Goal: Task Accomplishment & Management: Manage account settings

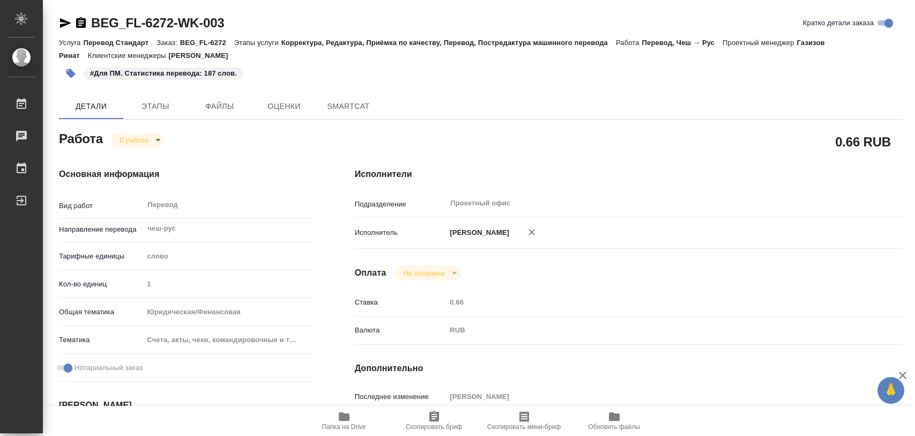
type textarea "x"
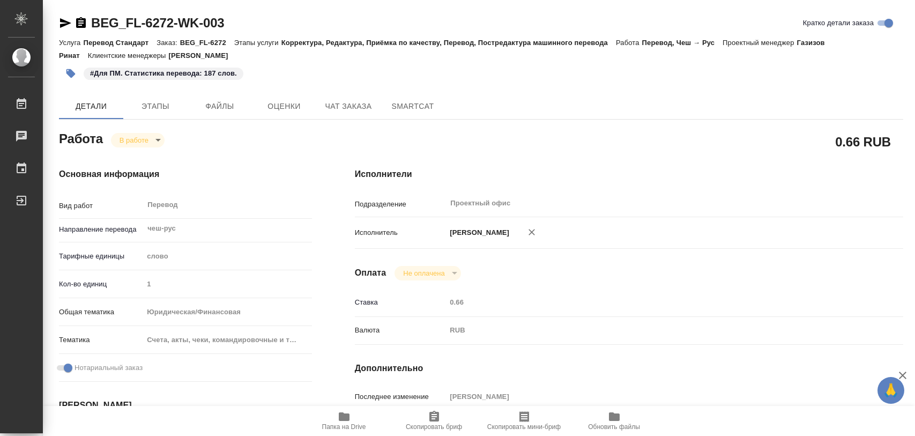
type textarea "x"
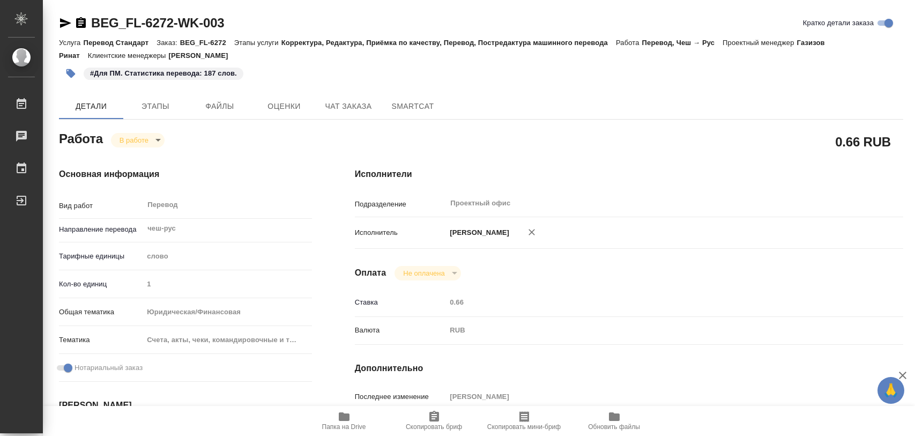
type textarea "x"
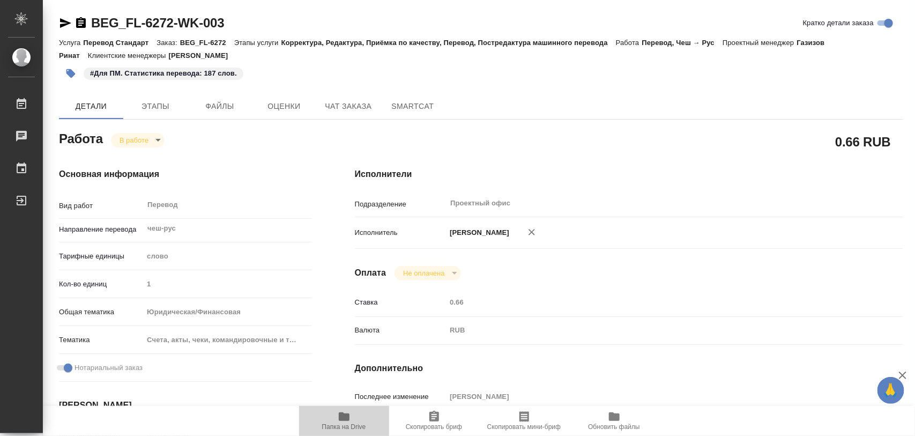
click at [352, 415] on span "Папка на Drive" at bounding box center [344, 420] width 77 height 20
click at [157, 143] on body "🙏 .cls-1 fill:#fff; AWATERA Iglakov Maksim Работы 0 Чаты График Выйти BEG_FL-62…" at bounding box center [457, 218] width 915 height 436
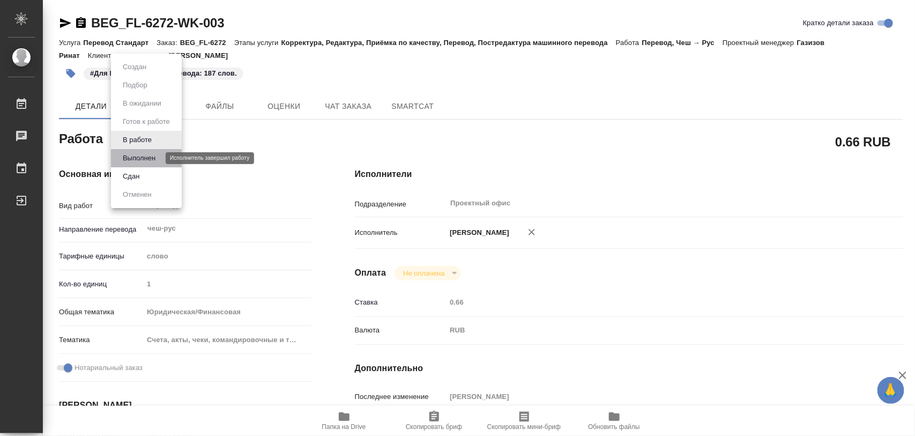
click at [148, 159] on button "Выполнен" at bounding box center [139, 158] width 39 height 12
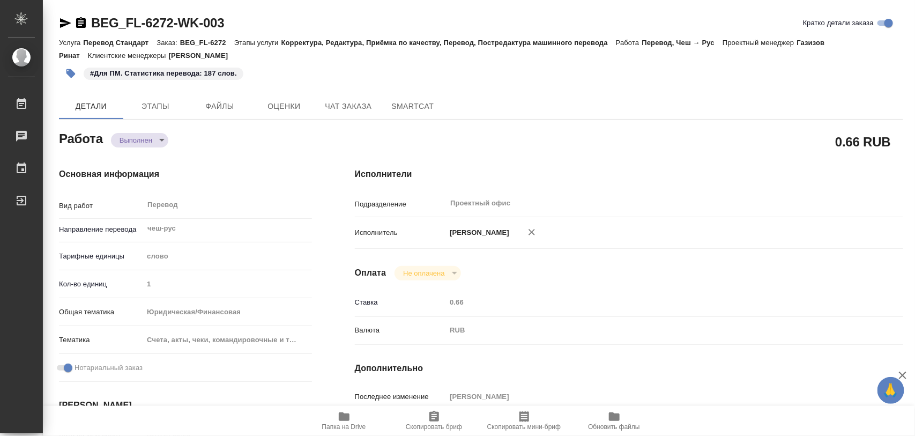
type textarea "x"
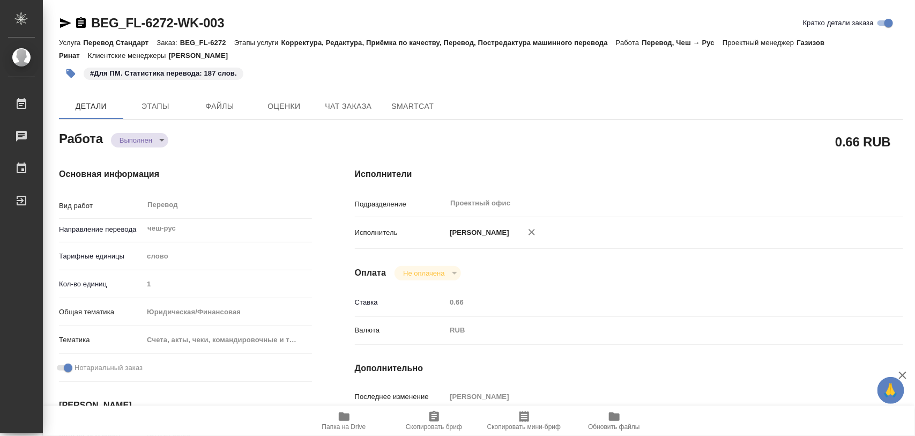
type textarea "x"
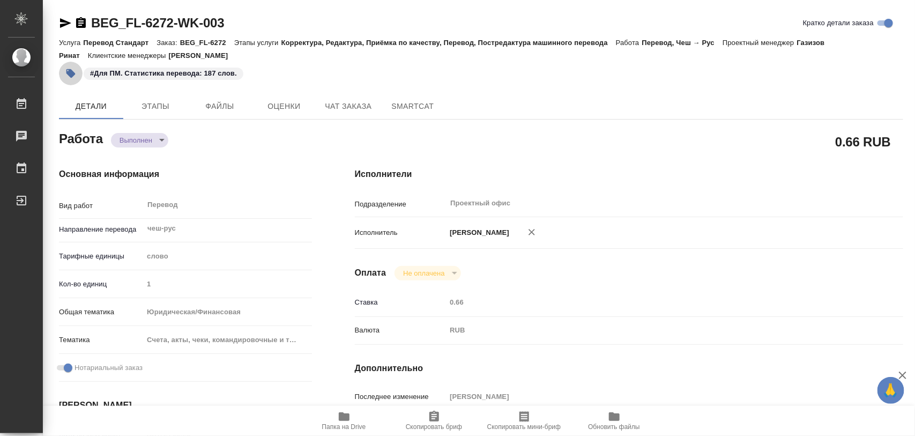
click at [74, 75] on icon "button" at bounding box center [70, 73] width 11 height 11
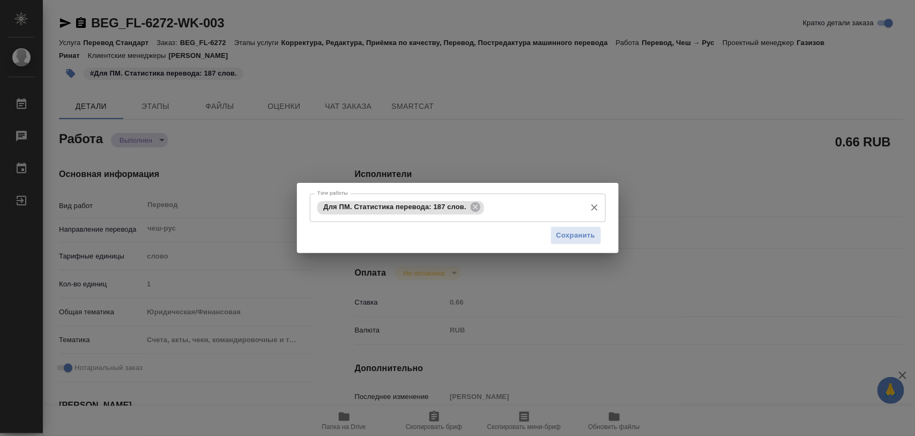
type textarea "x"
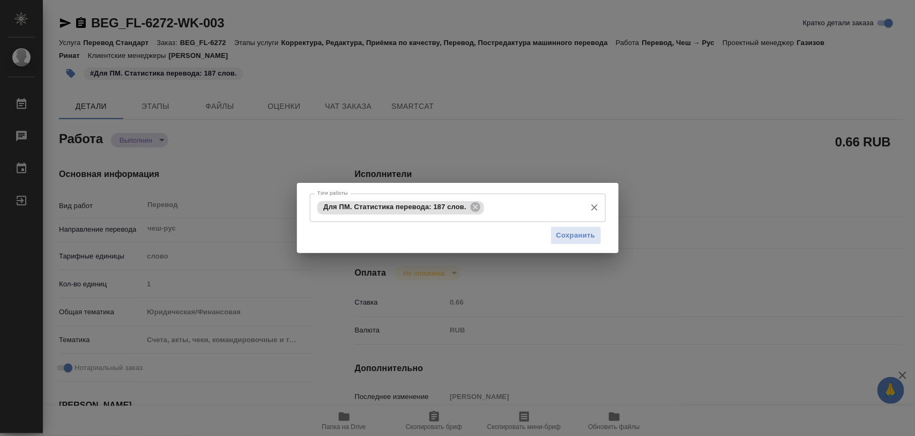
click at [475, 205] on icon at bounding box center [476, 207] width 12 height 12
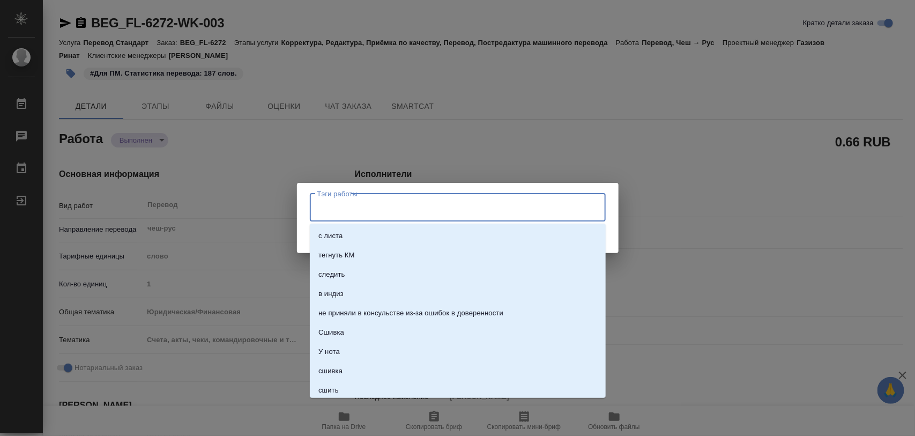
click at [467, 207] on input "Тэги работы" at bounding box center [448, 207] width 266 height 18
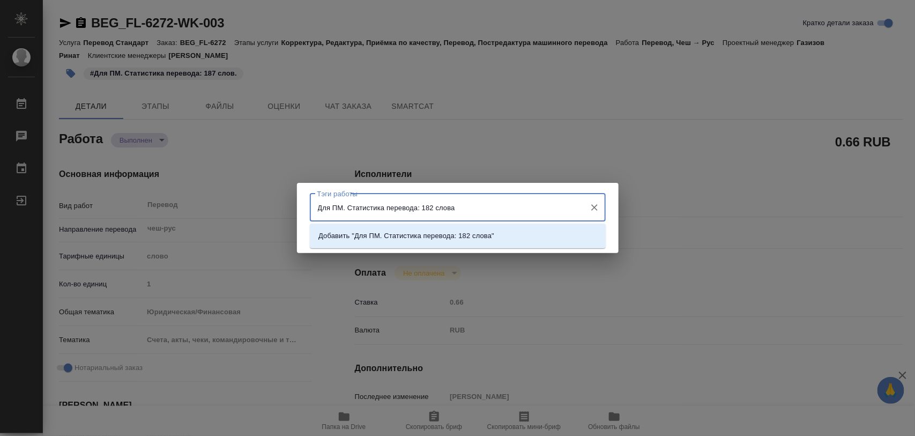
type input "Для ПМ. Статистика перевода: 182 слова."
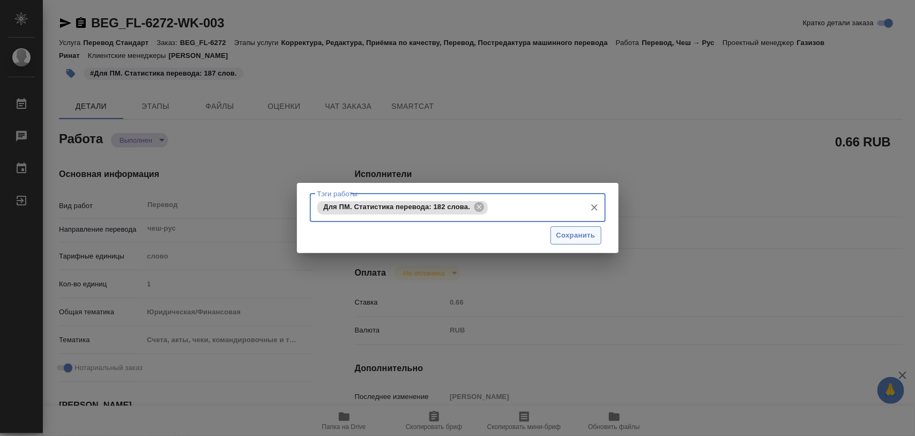
click at [586, 241] on span "Сохранить" at bounding box center [575, 235] width 39 height 12
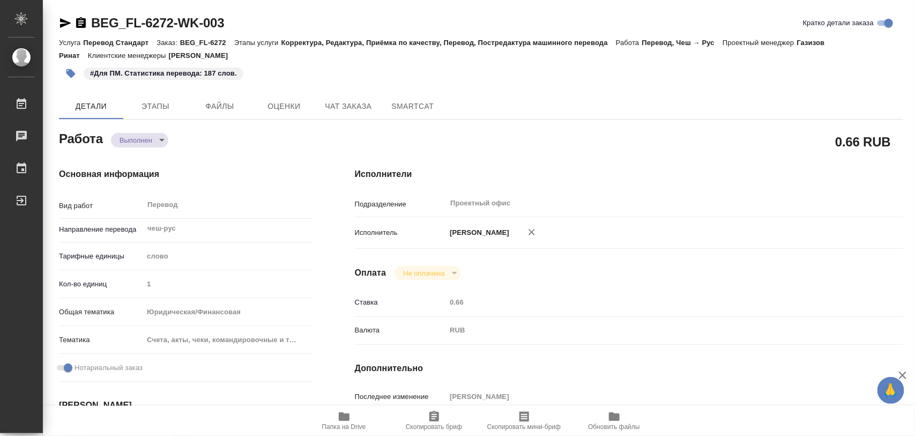
type input "completed"
type textarea "Перевод"
type textarea "x"
type input "чеш-рус"
type input "5a8b1489cc6b4906c91bfd90"
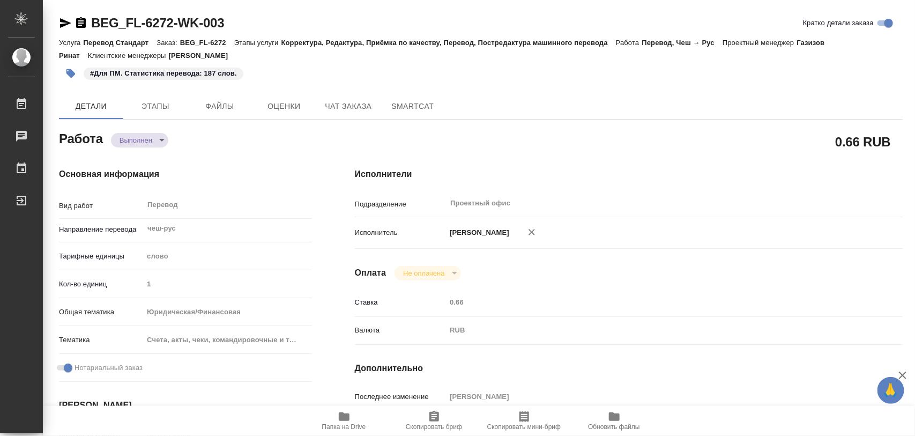
type input "1"
type input "yr-fn"
type input "5f647205b73bc97568ca66c0"
checkbox input "true"
type input "[DATE] 09:23"
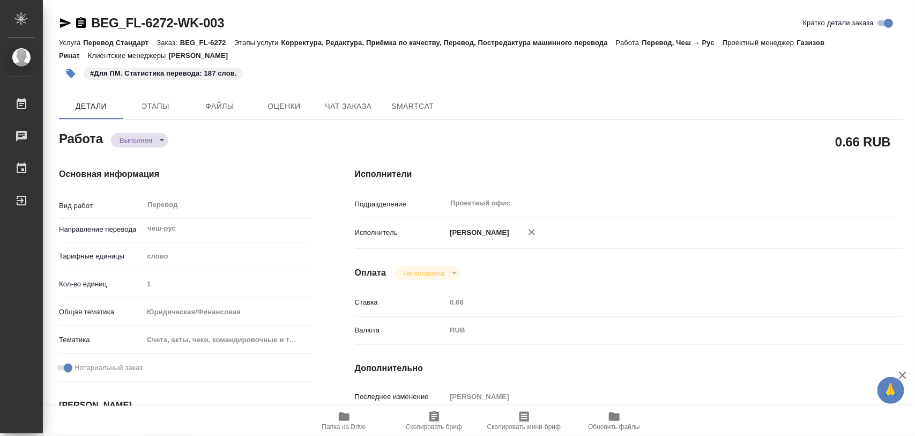
type input "[DATE] 13:50"
type input "[DATE] 12:00"
type input "[DATE] 03:18"
type input "[DATE] 13:00"
type input "Проектный офис"
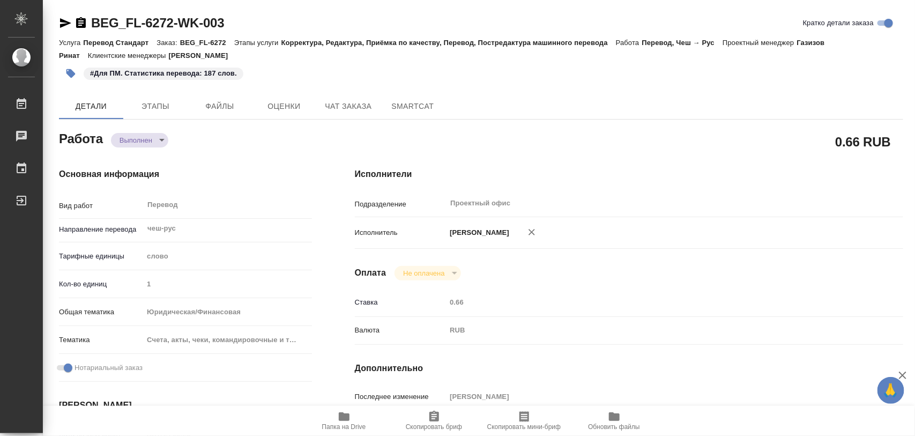
type input "notPayed"
type input "0.66"
type input "RUB"
type input "[PERSON_NAME]"
type textarea "x"
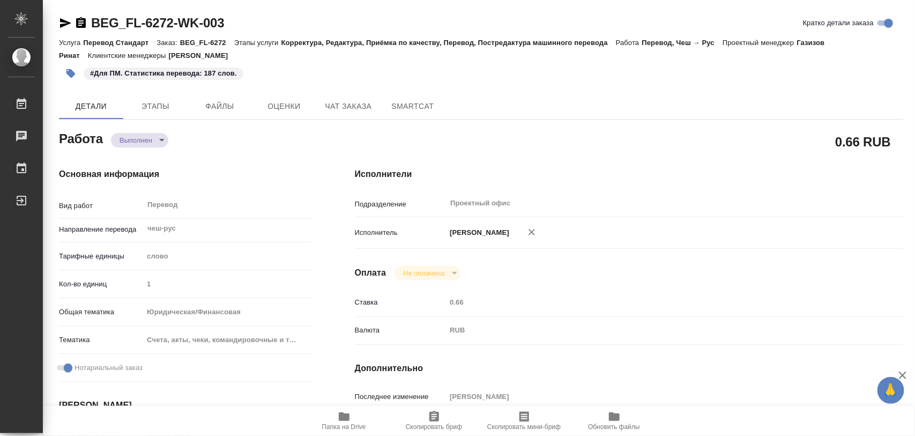
type textarea "/Clients/FL_BEG/Orders/BEG_FL-6272/Translated/BEG_FL-6272-WK-003"
type textarea "x"
type input "BEG_FL-6272"
type input "Перевод Стандарт"
type input "Корректура, Редактура, Приёмка по качеству, Перевод, Постредактура машинного пе…"
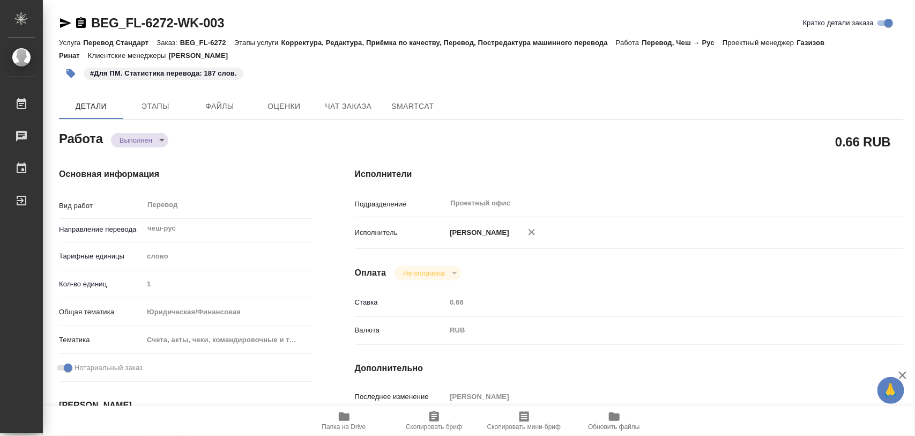
type input "[PERSON_NAME]"
type input "/Clients/FL_BEG/Orders/BEG_FL-6272"
type textarea "x"
type textarea "[PERSON_NAME] [PERSON_NAME]"
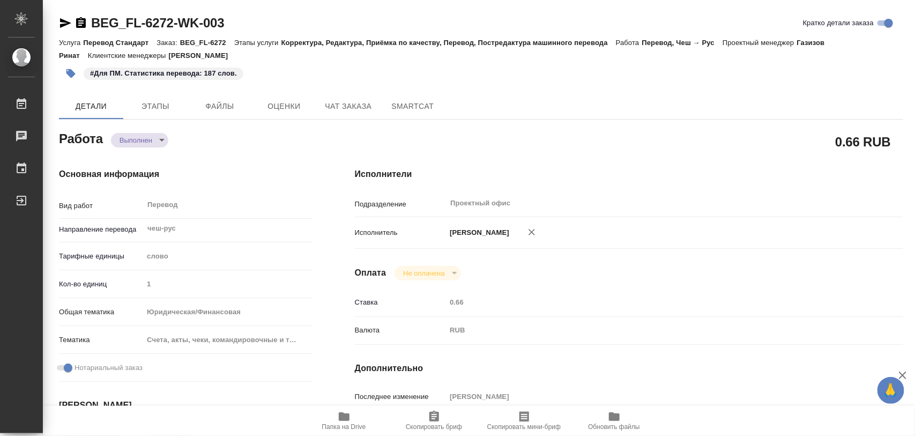
type textarea "x"
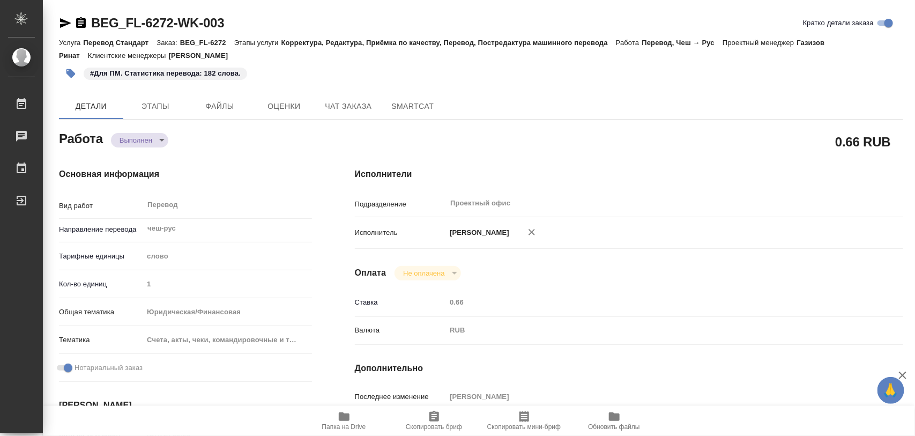
type textarea "x"
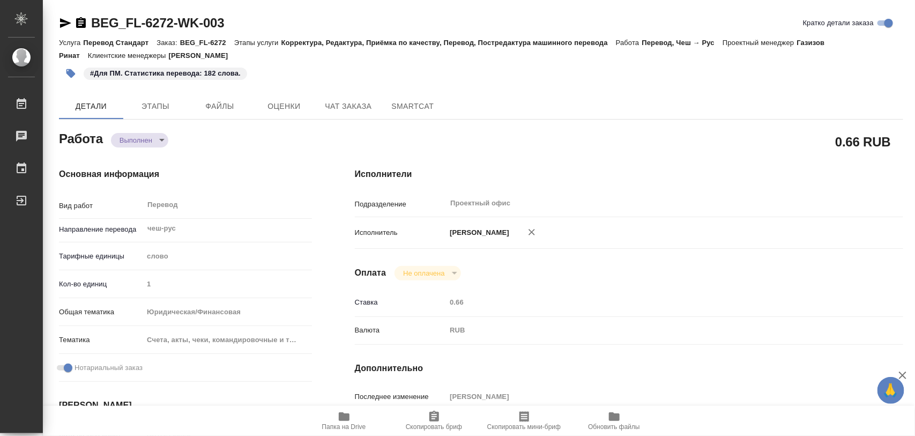
type textarea "x"
